Goal: Task Accomplishment & Management: Use online tool/utility

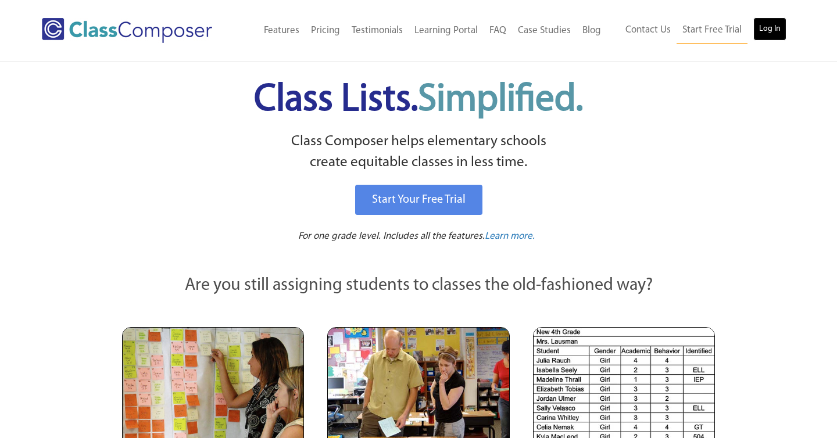
click at [757, 28] on link "Log In" at bounding box center [769, 28] width 33 height 23
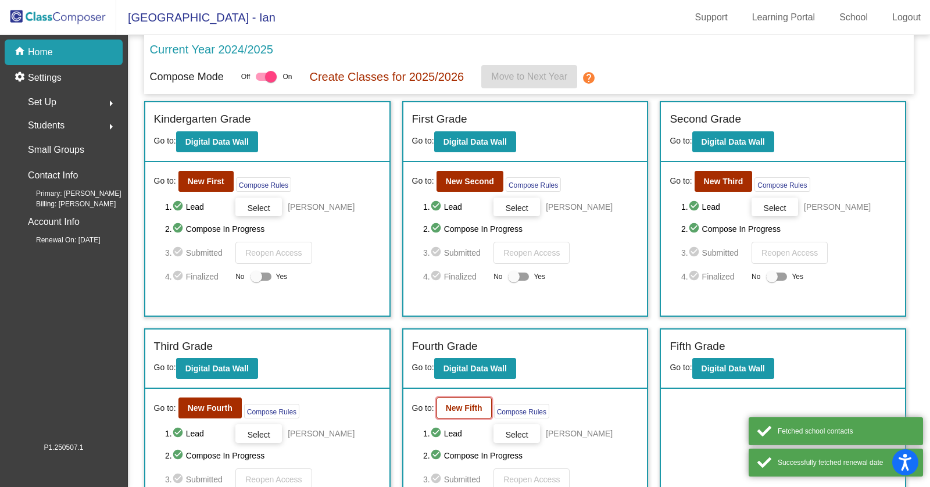
click at [446, 398] on button "New Fifth" at bounding box center [464, 408] width 55 height 21
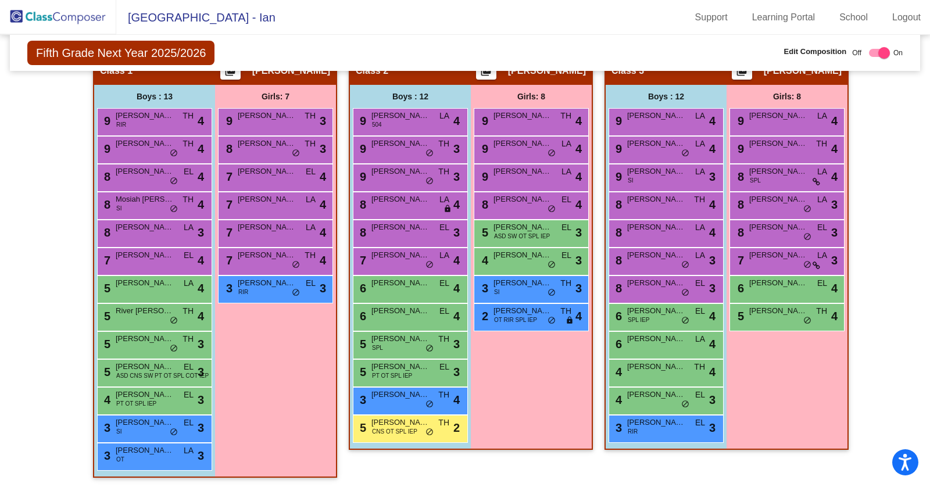
scroll to position [233, 0]
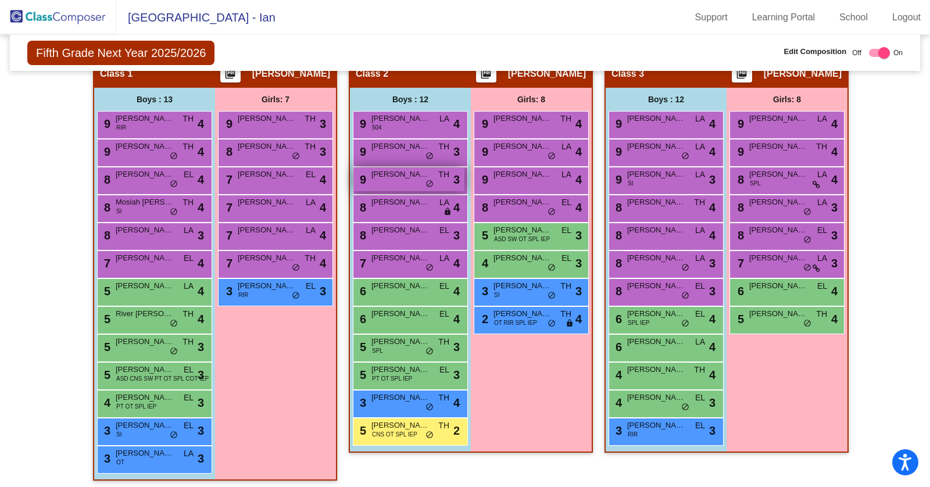
click at [392, 182] on div "9 Judd Berhaupt TH lock do_not_disturb_alt 3" at bounding box center [408, 179] width 111 height 24
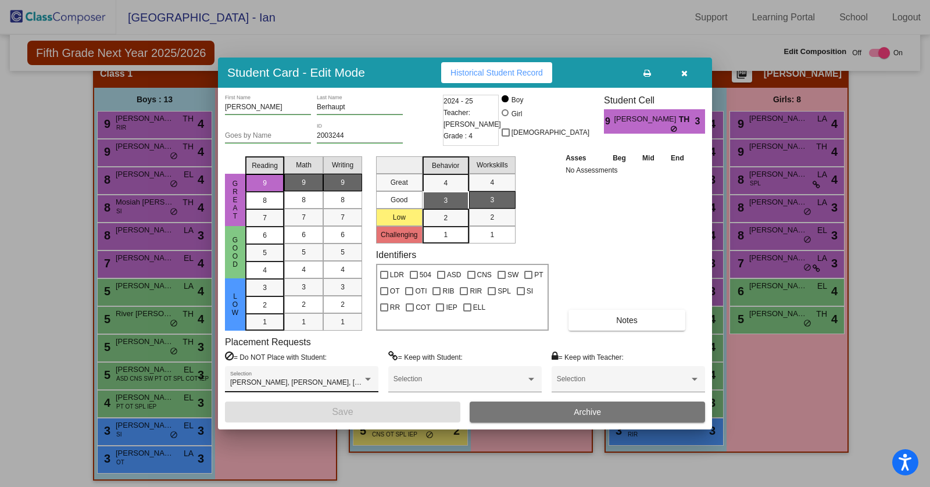
click at [361, 377] on div "Henry Johnson, Miles Moak, Philip Jenkins Selection" at bounding box center [301, 381] width 143 height 21
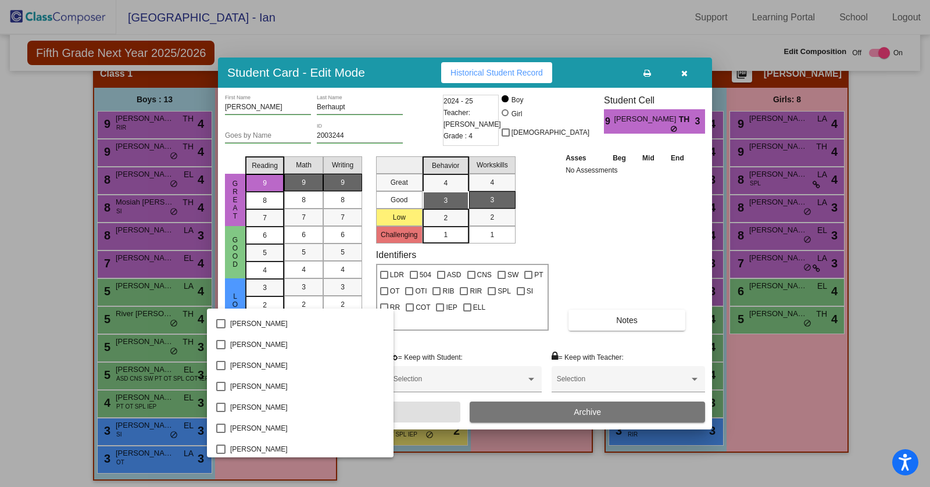
scroll to position [0, 0]
click at [899, 281] on div at bounding box center [465, 243] width 930 height 487
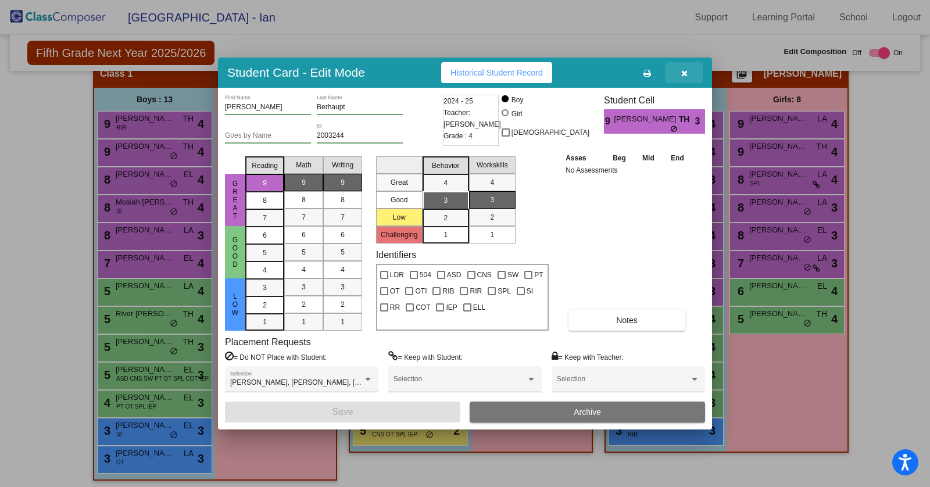
click at [678, 67] on button "button" at bounding box center [684, 72] width 37 height 21
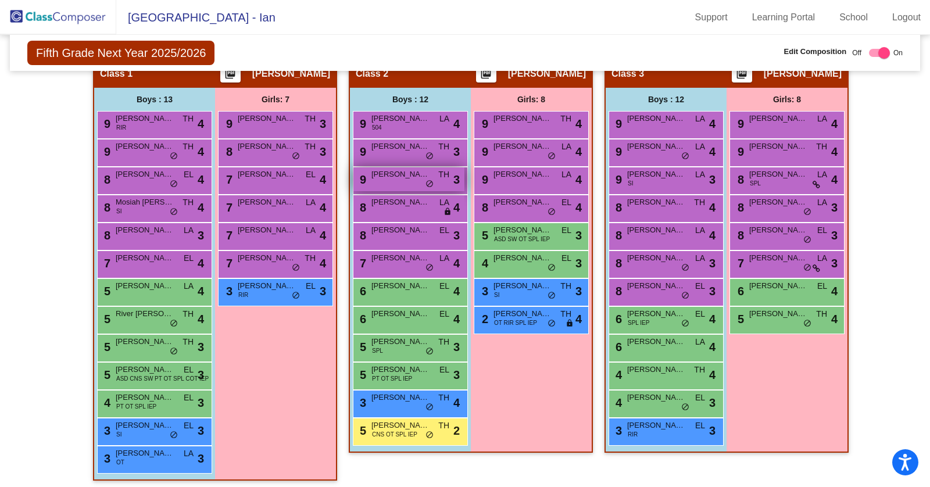
click at [398, 176] on span "Judd Berhaupt" at bounding box center [400, 175] width 58 height 12
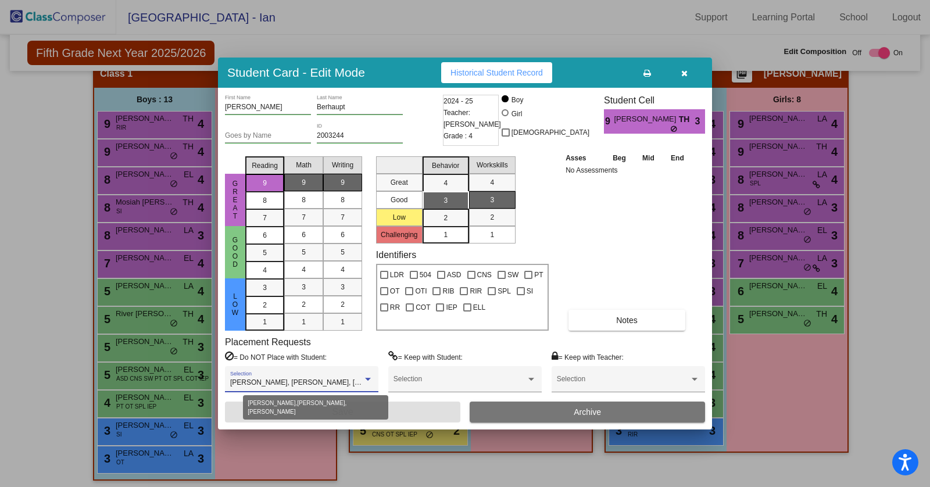
click at [366, 380] on div at bounding box center [368, 379] width 6 height 3
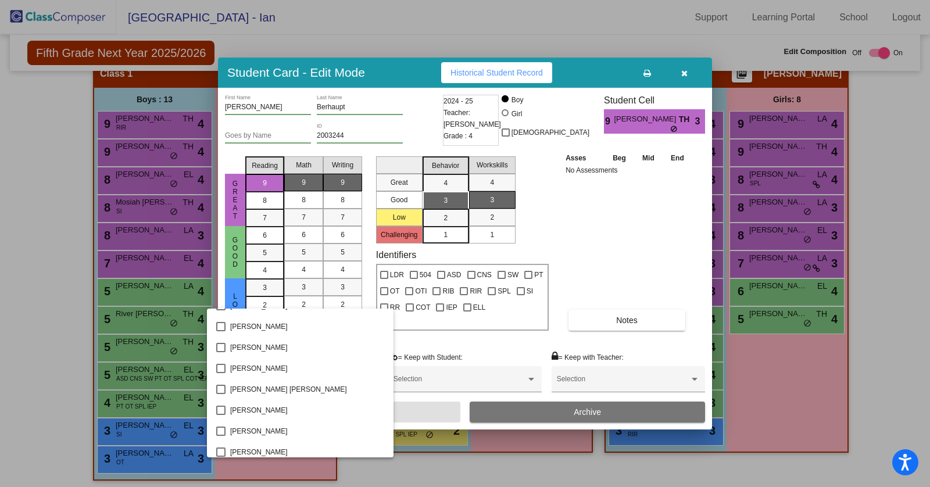
scroll to position [1085, 0]
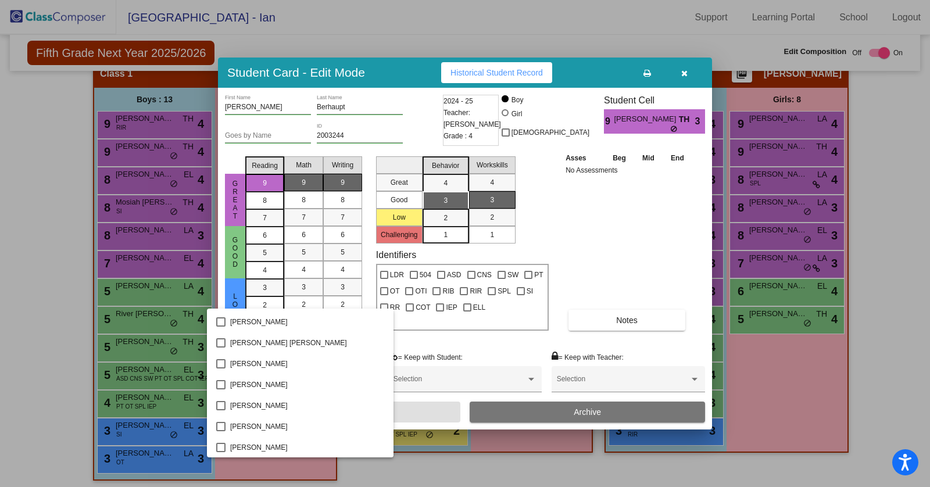
click at [871, 227] on div at bounding box center [465, 243] width 930 height 487
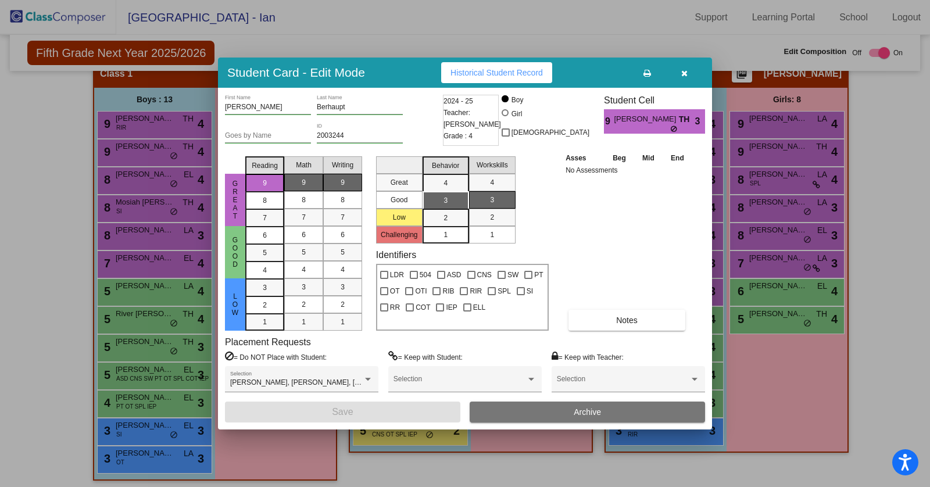
click at [892, 220] on div at bounding box center [465, 243] width 930 height 487
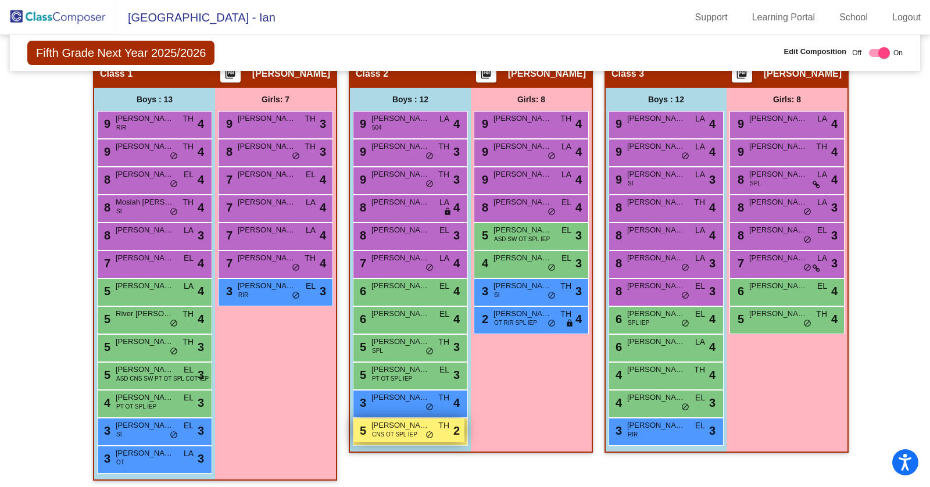
click at [396, 423] on span "Miles Moak" at bounding box center [400, 426] width 58 height 12
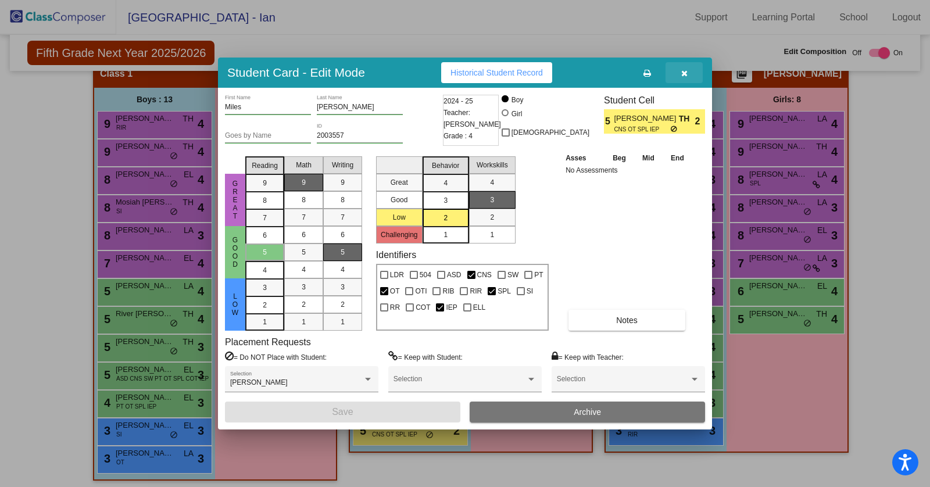
click at [685, 76] on icon "button" at bounding box center [684, 73] width 6 height 8
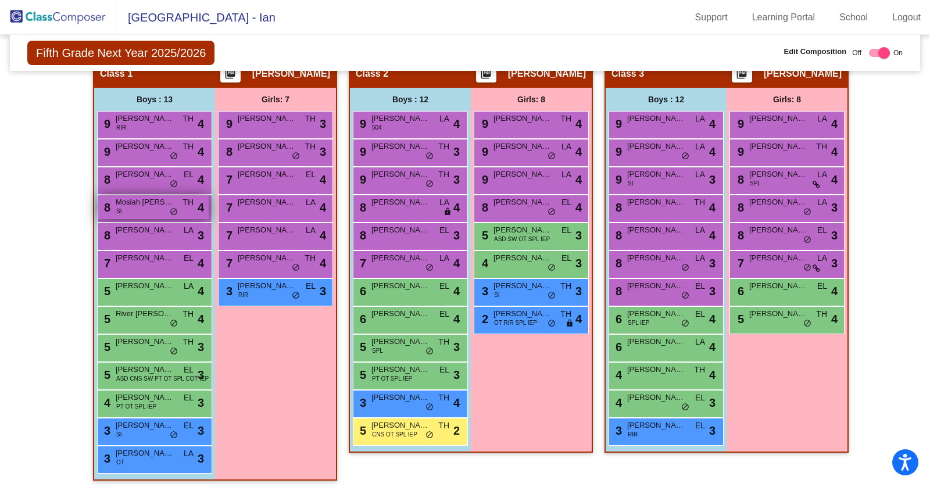
click at [155, 206] on div "8 Mosiah Uzziel Hermosura SI TH lock do_not_disturb_alt 4" at bounding box center [153, 207] width 111 height 24
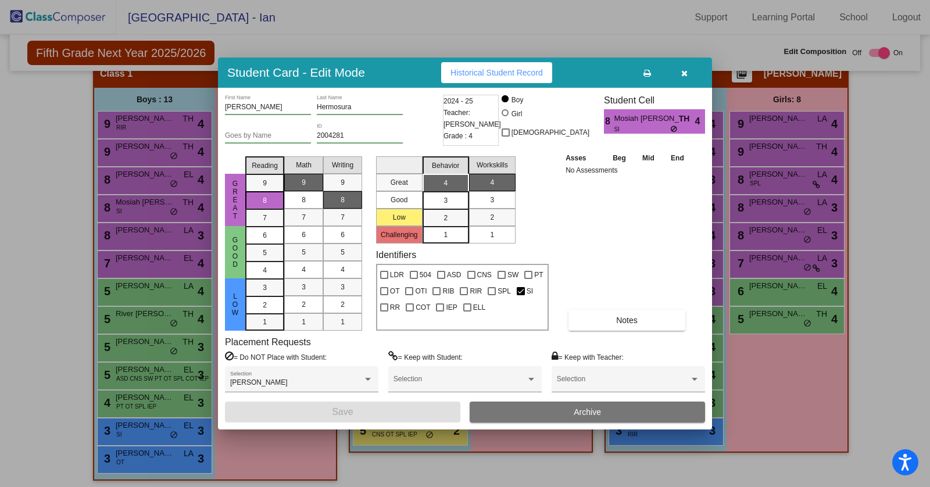
click at [921, 331] on div at bounding box center [465, 243] width 930 height 487
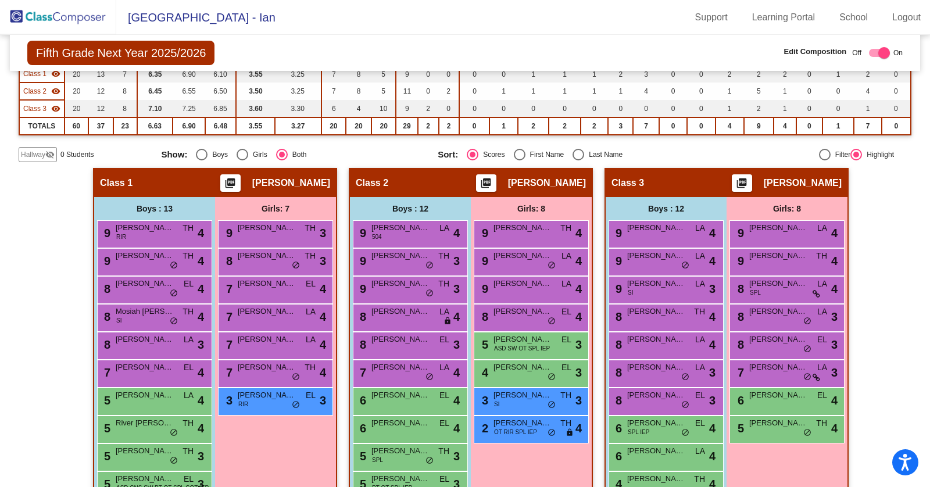
scroll to position [101, 0]
